Goal: Navigation & Orientation: Find specific page/section

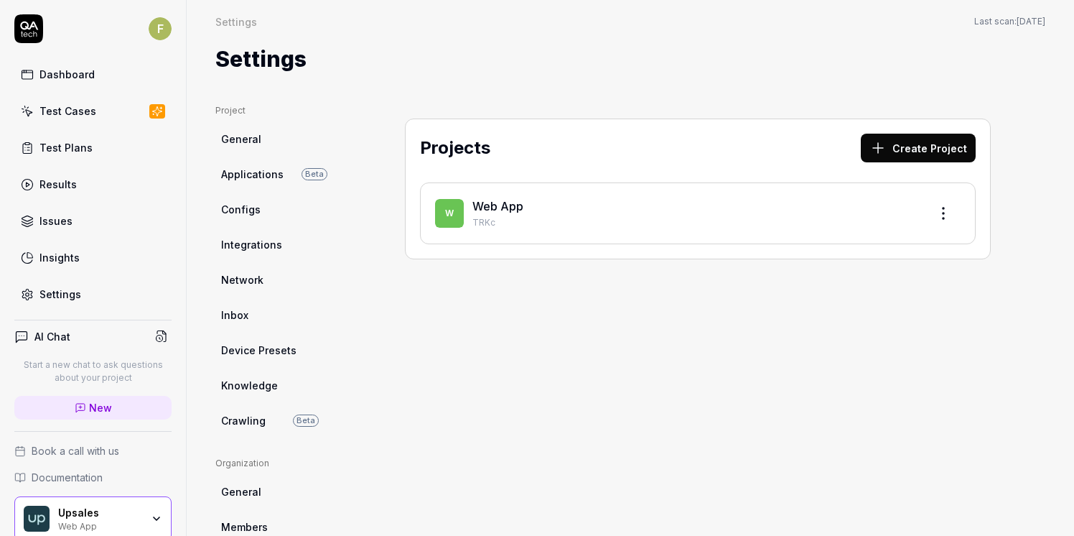
click at [105, 116] on link "Test Cases" at bounding box center [92, 111] width 157 height 28
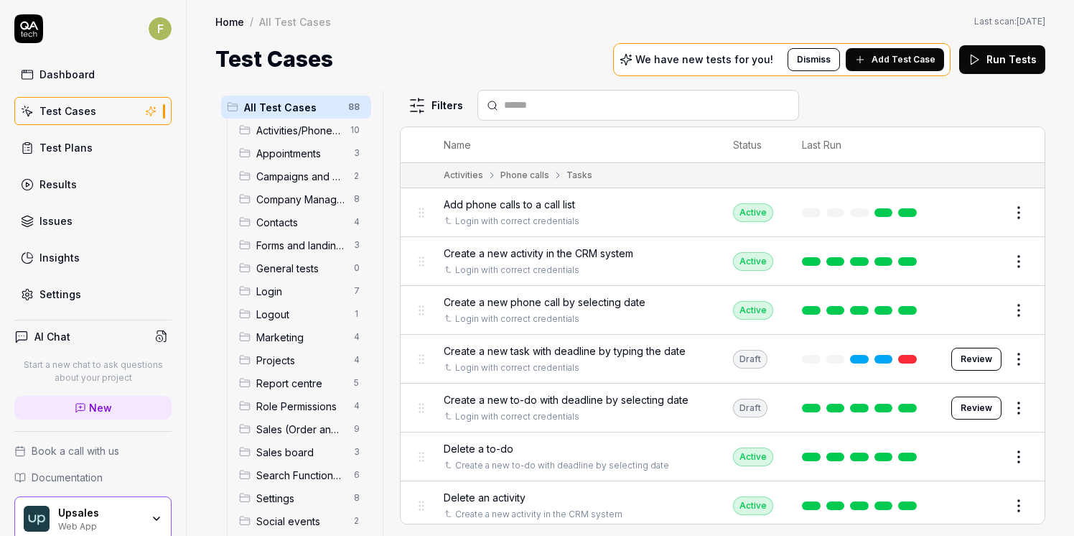
click at [98, 75] on link "Dashboard" at bounding box center [92, 74] width 157 height 28
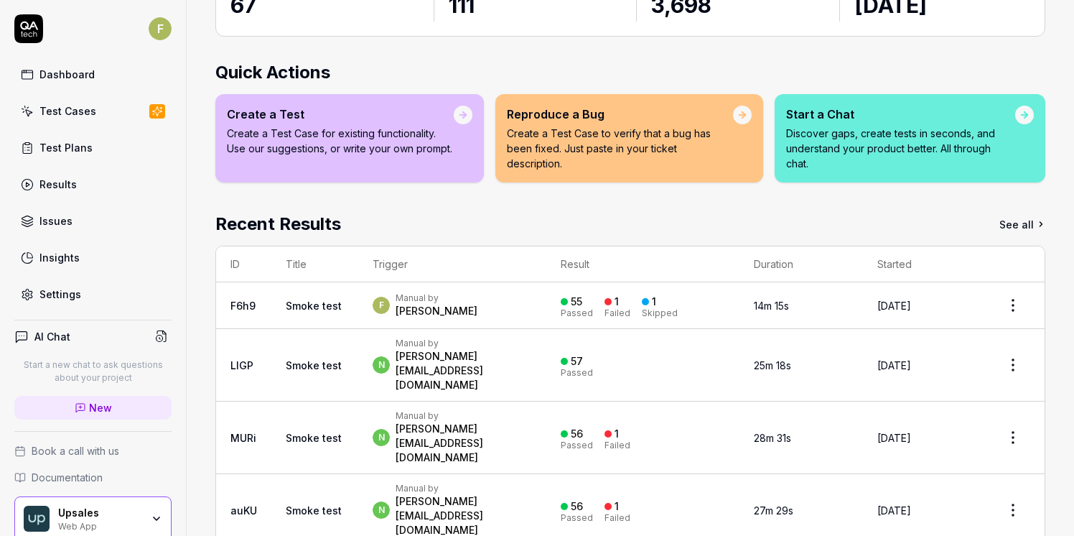
scroll to position [153, 0]
